Goal: Transaction & Acquisition: Purchase product/service

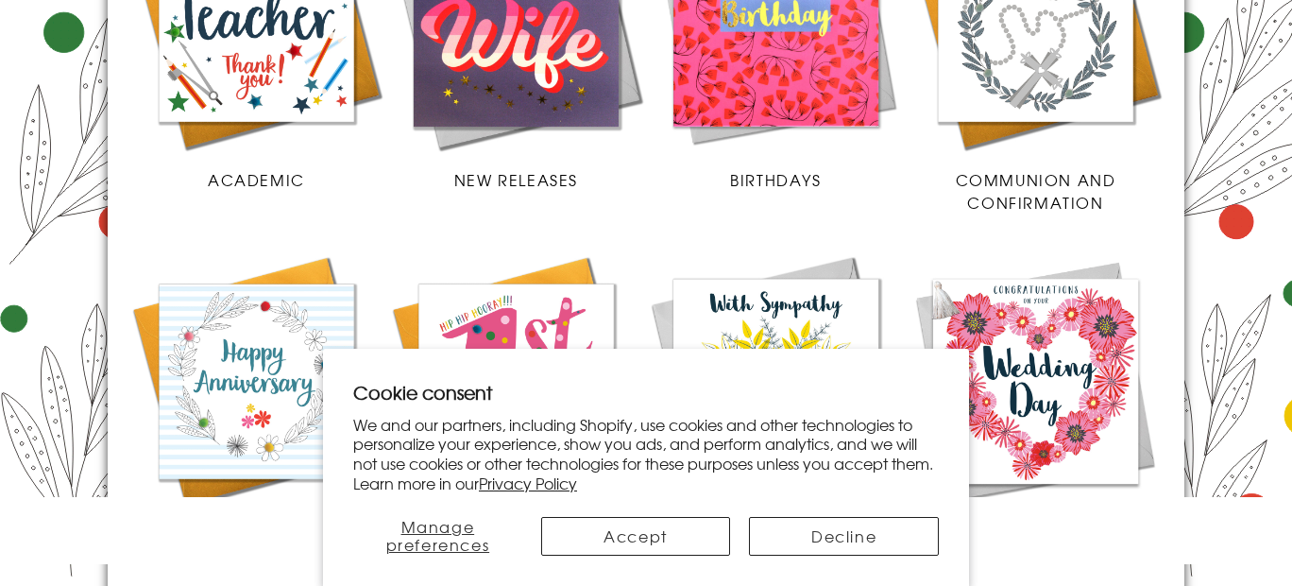
scroll to position [1068, 0]
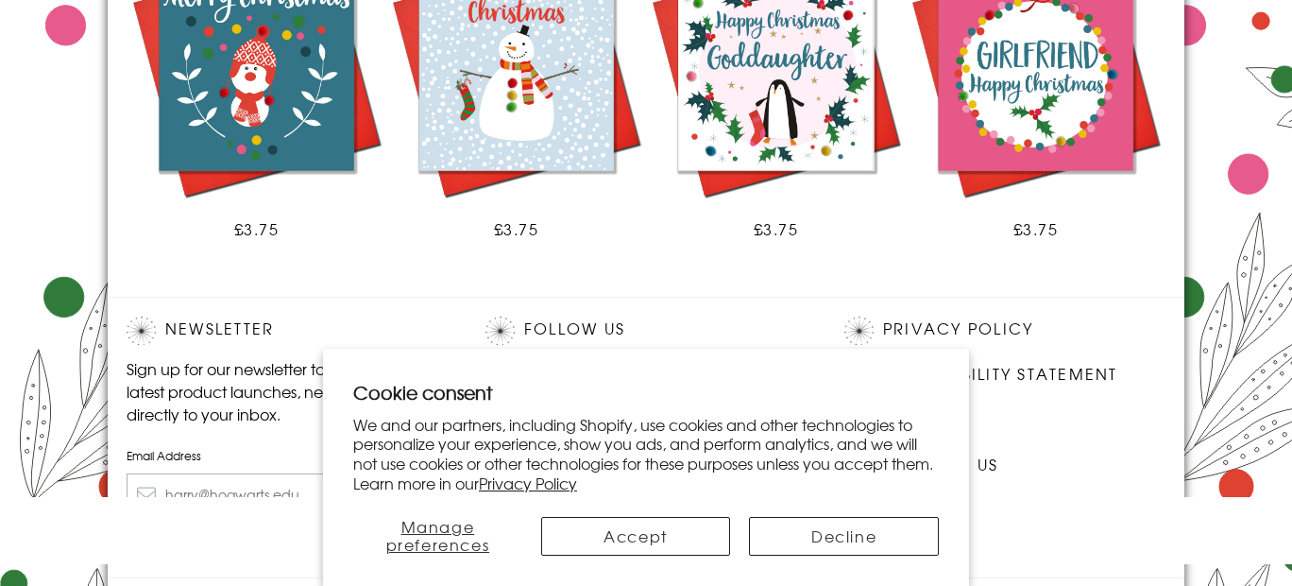
scroll to position [1365, 0]
